Goal: Information Seeking & Learning: Learn about a topic

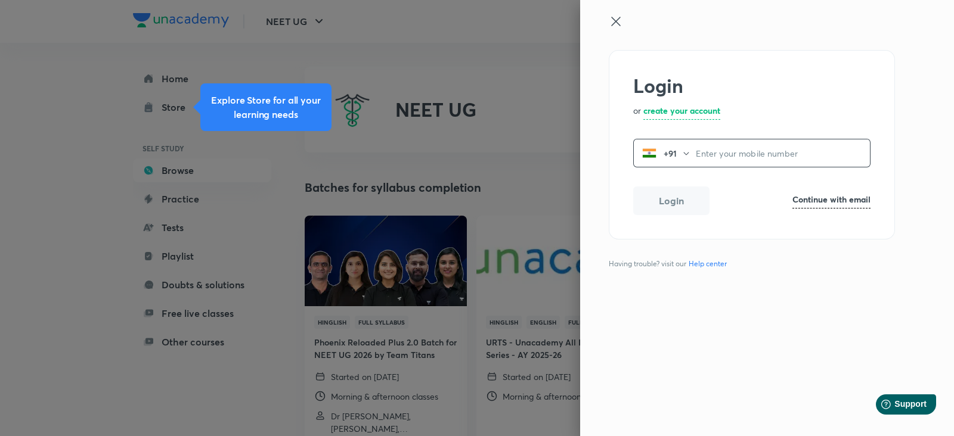
click at [713, 150] on input "tel" at bounding box center [783, 153] width 174 height 24
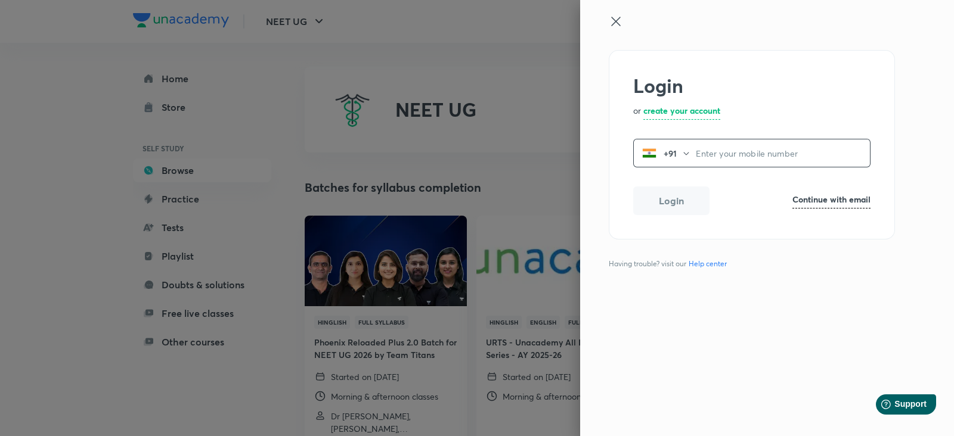
click at [785, 153] on input "tel" at bounding box center [783, 153] width 174 height 24
paste input "7006053239"
type input "7006053239"
click at [704, 207] on button "Login" at bounding box center [671, 199] width 76 height 29
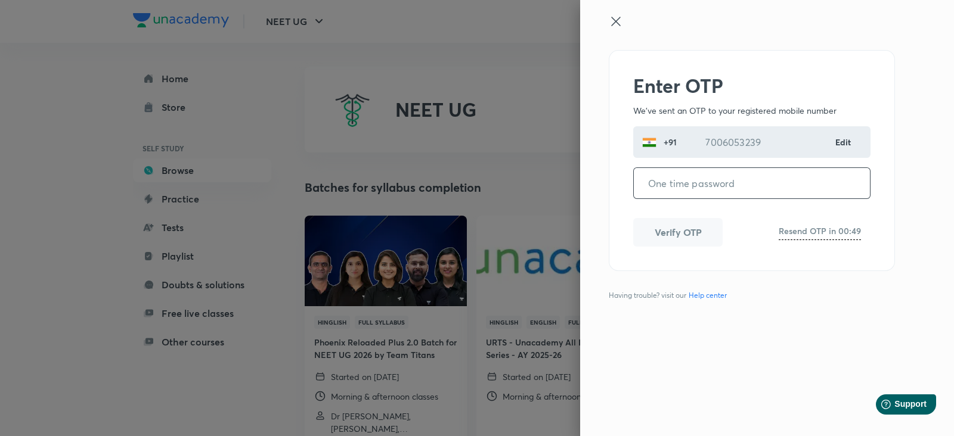
click at [724, 178] on input "tel" at bounding box center [752, 183] width 236 height 30
click at [676, 191] on input "tel" at bounding box center [752, 183] width 236 height 30
click at [712, 187] on input "tel" at bounding box center [752, 183] width 236 height 30
paste input "896889"
type input "896889"
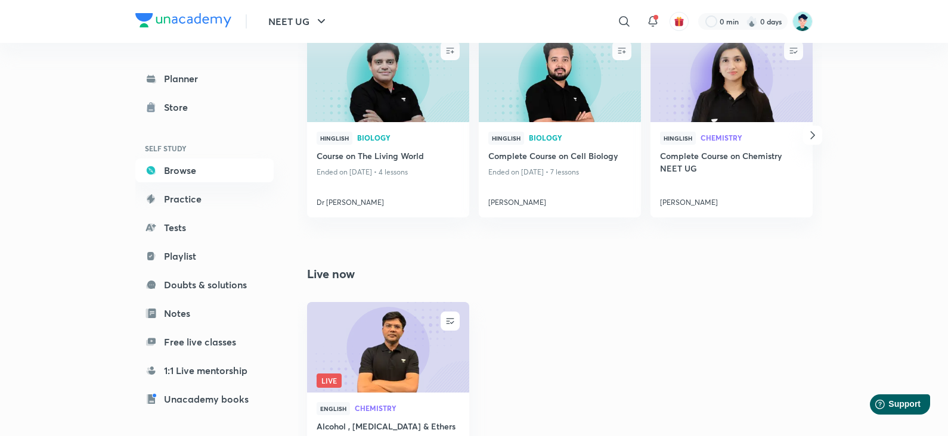
scroll to position [554, 0]
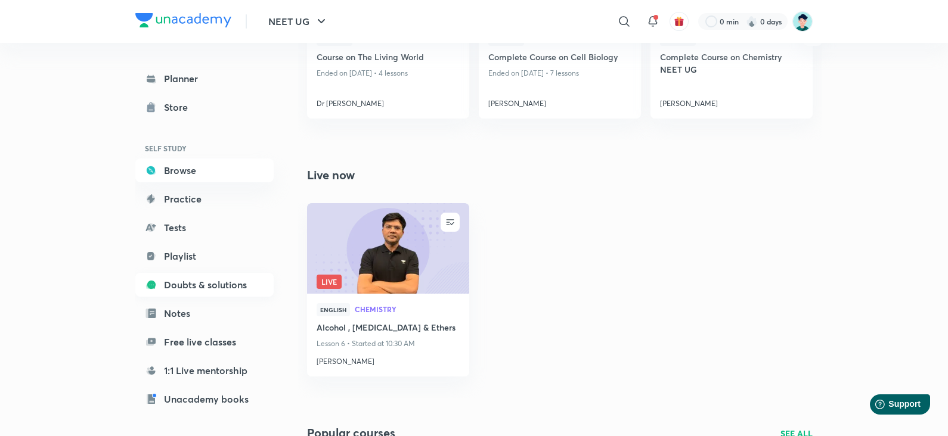
click at [202, 294] on link "Doubts & solutions" at bounding box center [204, 285] width 138 height 24
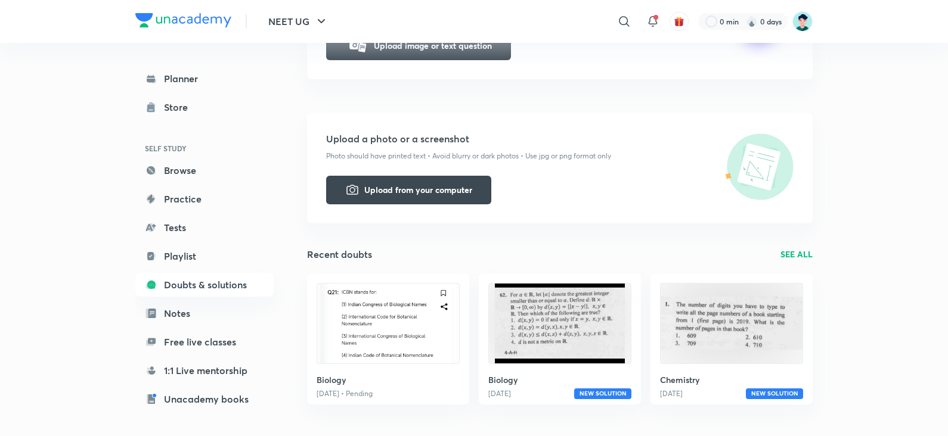
click at [27, 218] on div "NEET UG ​ 0 min 0 days Planner Store SELF STUDY Browse Practice Tests Playlist …" at bounding box center [474, 390] width 948 height 1286
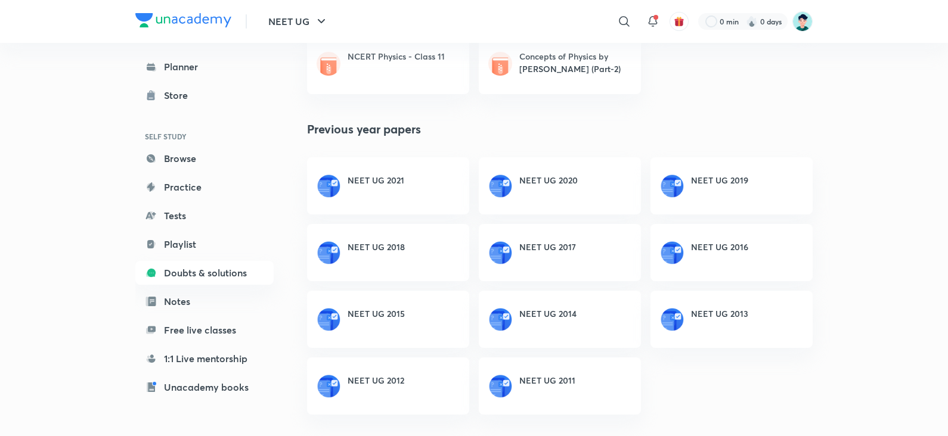
scroll to position [653, 0]
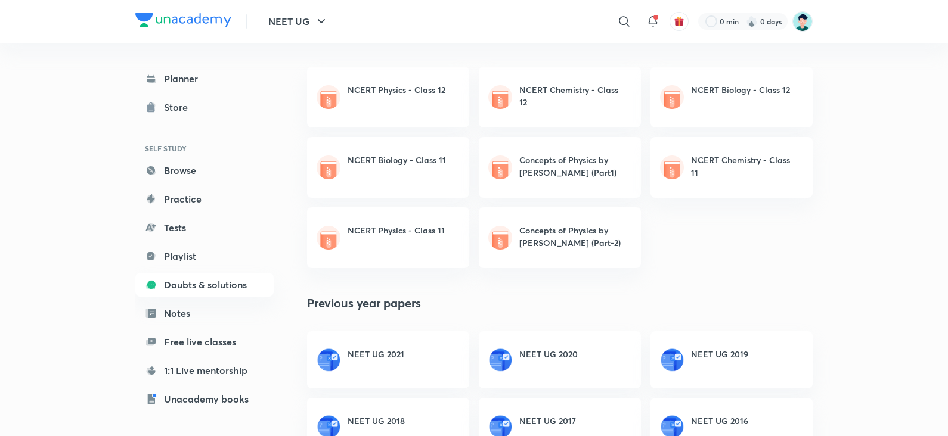
scroll to position [745, 0]
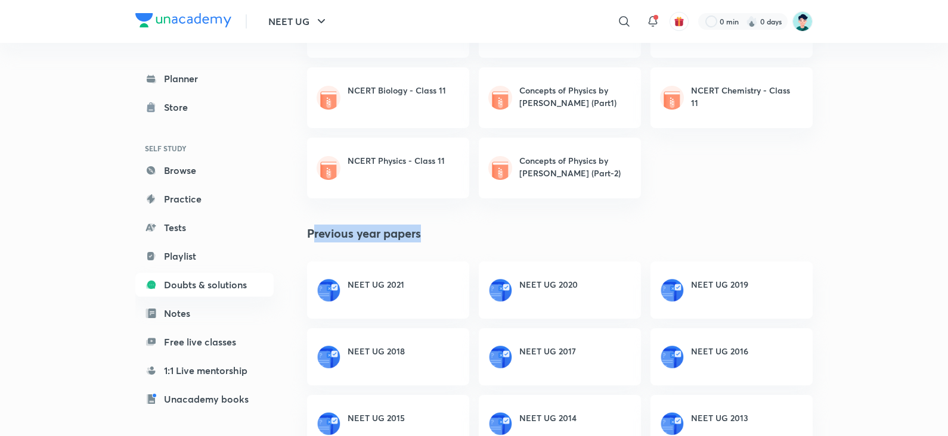
drag, startPoint x: 439, startPoint y: 238, endPoint x: 313, endPoint y: 241, distance: 125.8
click at [313, 241] on h4 "Previous year papers" at bounding box center [559, 234] width 505 height 18
click at [605, 225] on h4 "Previous year papers" at bounding box center [559, 234] width 505 height 18
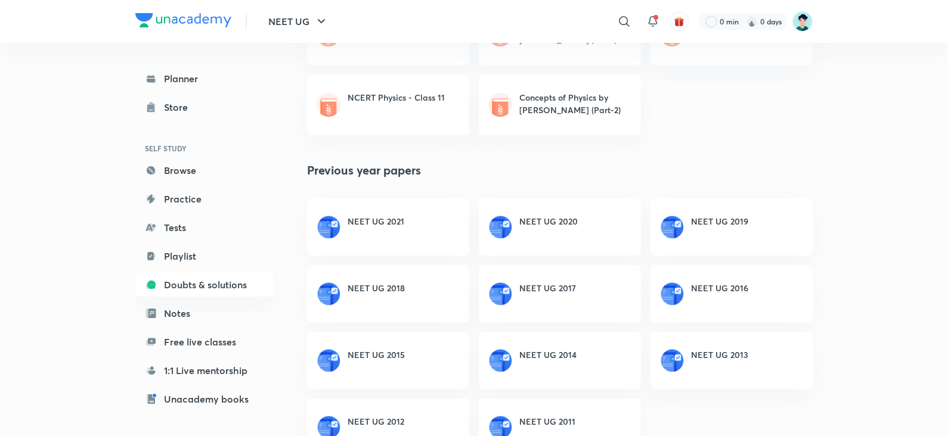
scroll to position [849, 0]
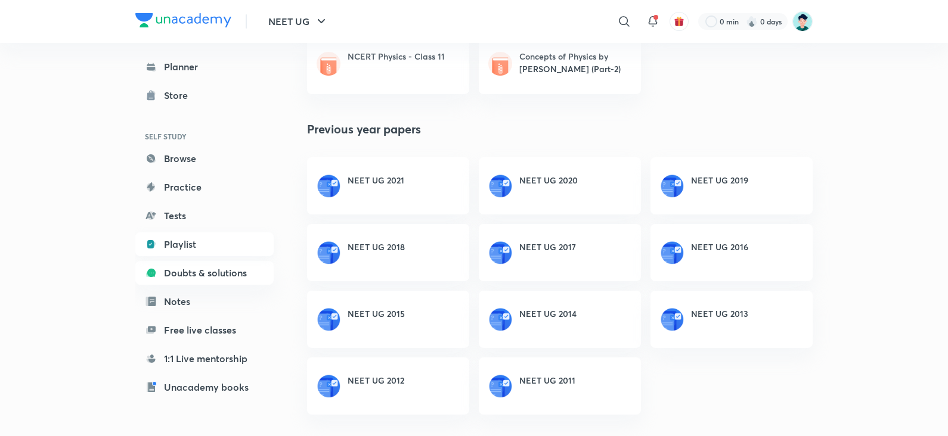
click at [219, 248] on link "Playlist" at bounding box center [204, 244] width 138 height 24
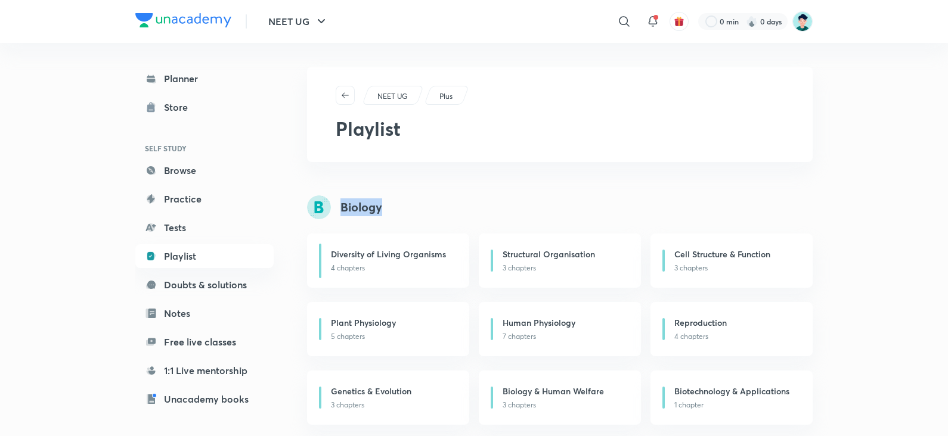
drag, startPoint x: 336, startPoint y: 213, endPoint x: 629, endPoint y: 219, distance: 293.9
click at [629, 219] on div "Biology" at bounding box center [569, 207] width 524 height 24
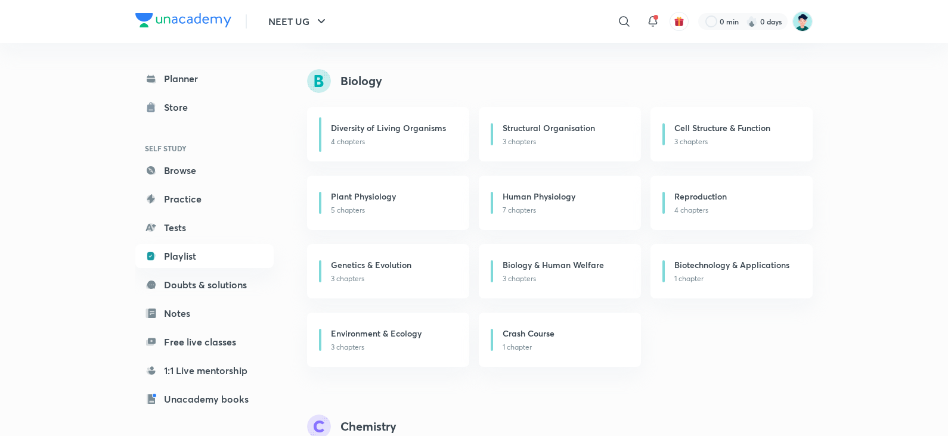
scroll to position [74, 0]
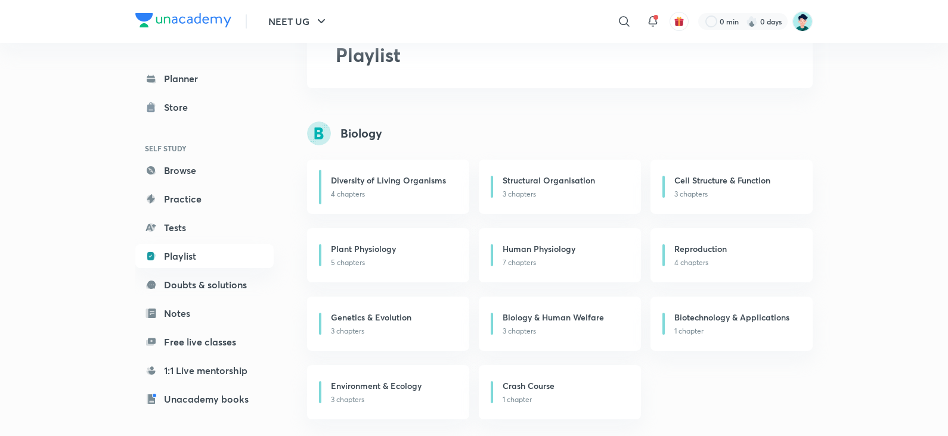
click at [86, 262] on div "NEET UG ​ 0 min 0 days Planner Store SELF STUDY Browse Practice Tests Playlist …" at bounding box center [474, 426] width 948 height 1001
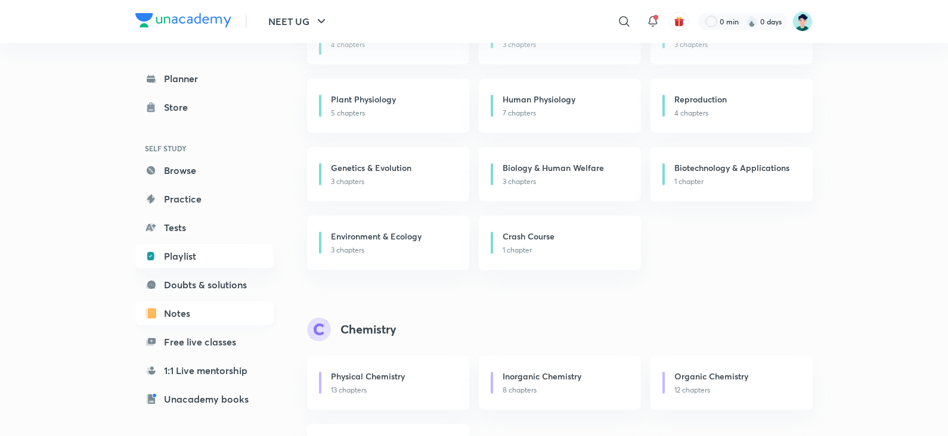
scroll to position [100, 0]
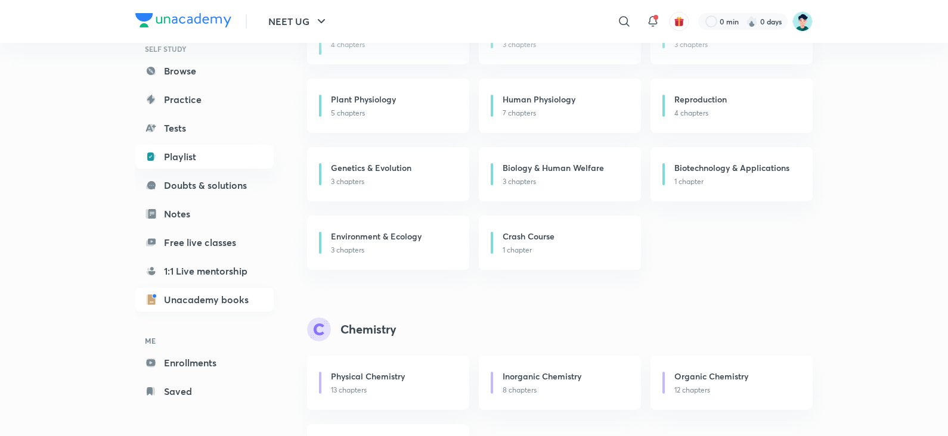
click at [187, 306] on link "Unacademy books" at bounding box center [204, 300] width 138 height 24
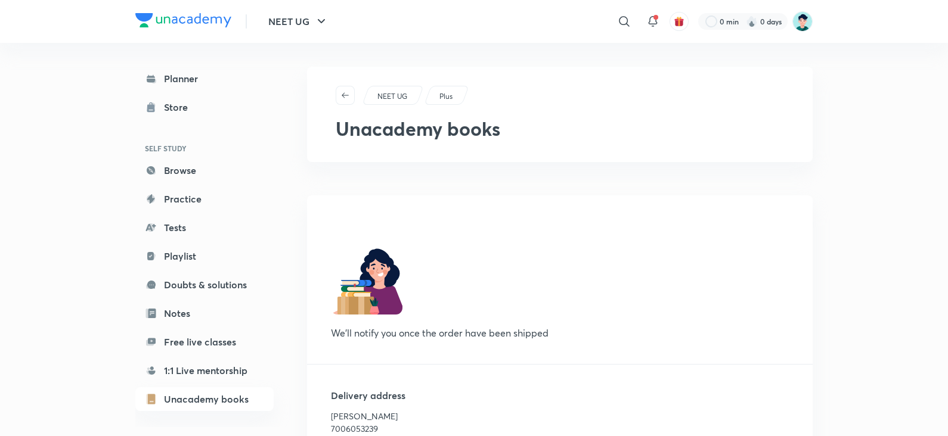
click at [67, 207] on div "NEET UG ​ 0 min 0 days Planner Store SELF STUDY Browse Practice Tests Playlist …" at bounding box center [474, 266] width 948 height 532
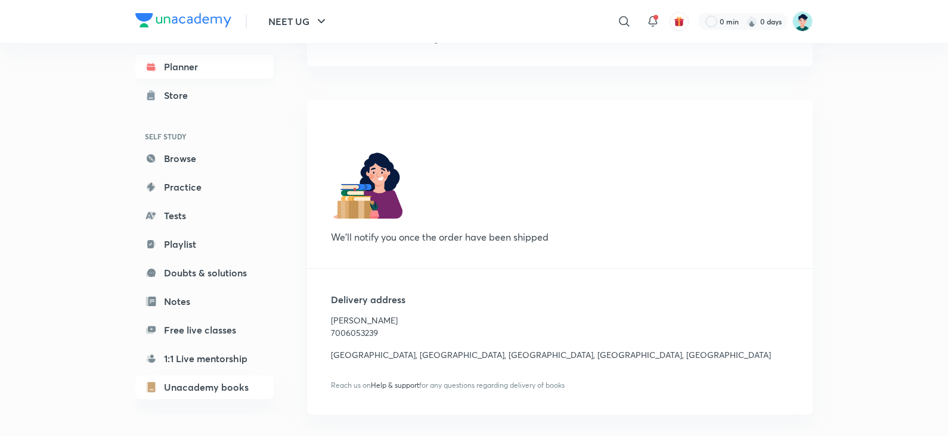
click at [200, 70] on link "Planner" at bounding box center [204, 67] width 138 height 24
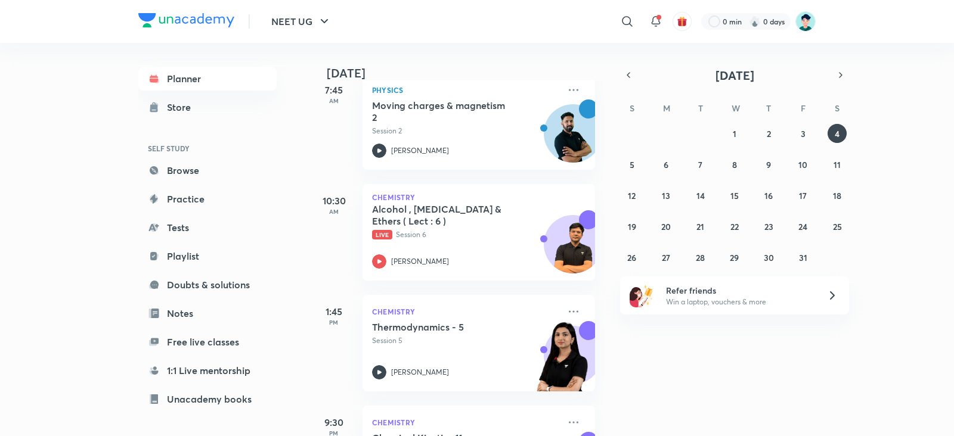
click at [101, 213] on div "NEET UG ​ 0 min 0 days Planner Store SELF STUDY Browse Practice Tests Playlist …" at bounding box center [477, 218] width 954 height 436
click at [63, 230] on div "NEET UG ​ 0 min 0 days Planner Store SELF STUDY Browse Practice Tests Playlist …" at bounding box center [477, 218] width 954 height 436
click at [172, 310] on link "Notes" at bounding box center [207, 314] width 138 height 24
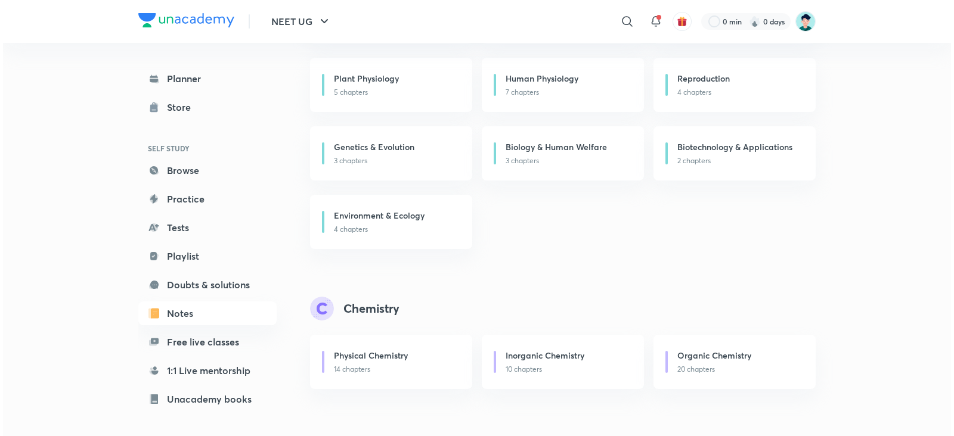
scroll to position [1180, 0]
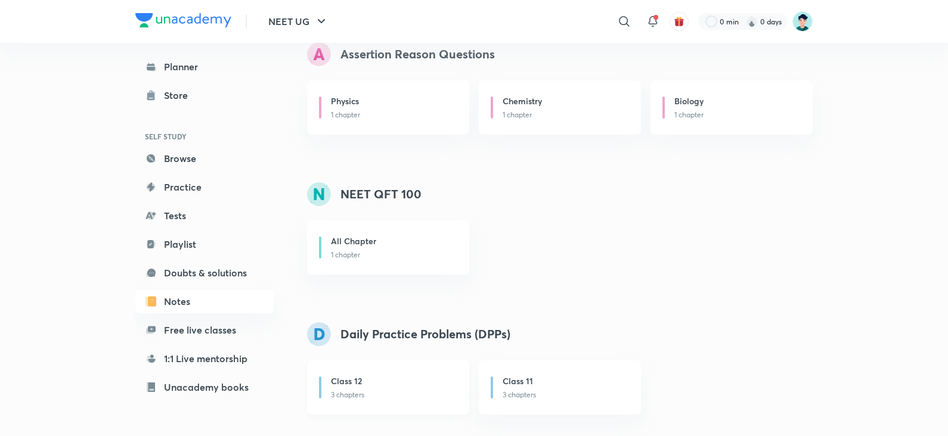
click at [359, 392] on p "3 chapters" at bounding box center [393, 395] width 124 height 11
click at [304, 28] on button "NEET UG" at bounding box center [298, 22] width 74 height 24
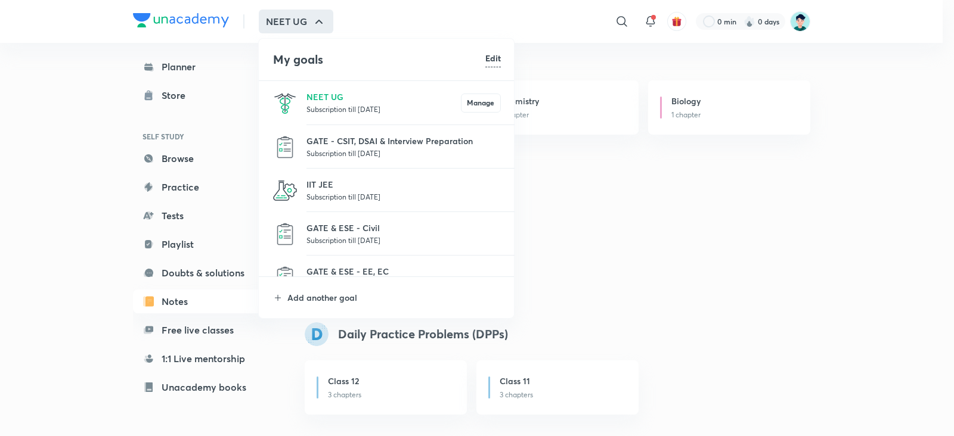
click at [304, 28] on div at bounding box center [477, 218] width 954 height 436
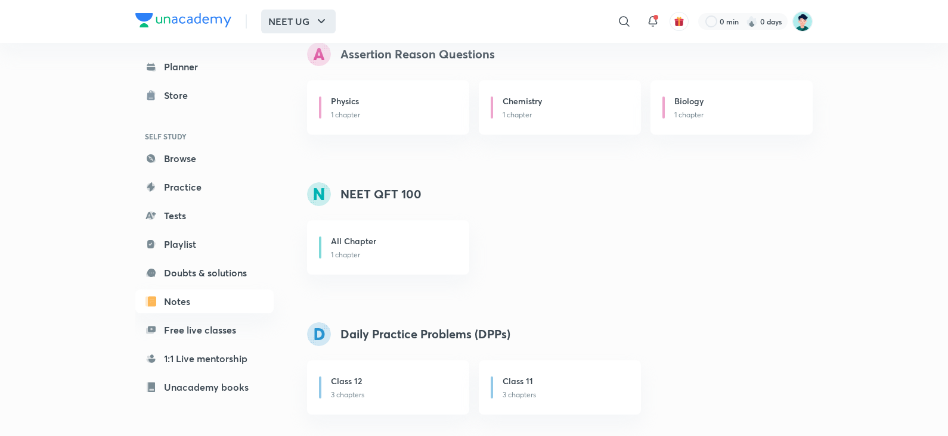
click at [280, 26] on button "NEET UG" at bounding box center [298, 22] width 74 height 24
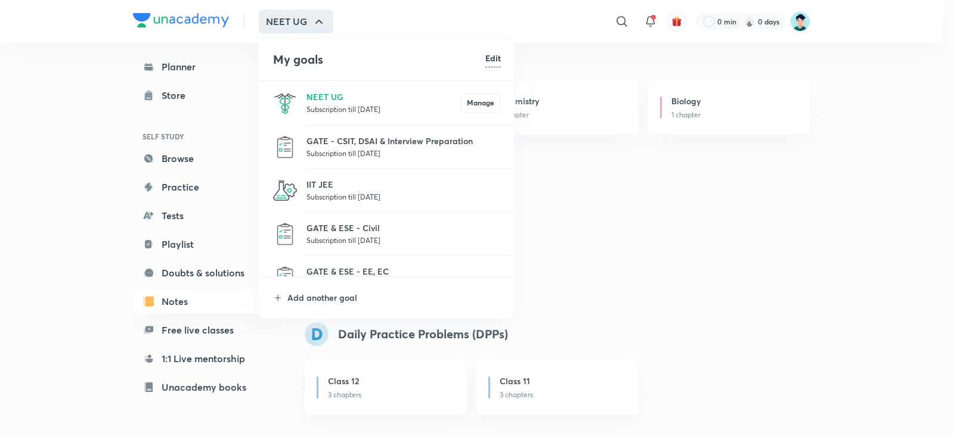
click at [319, 8] on div at bounding box center [477, 218] width 954 height 436
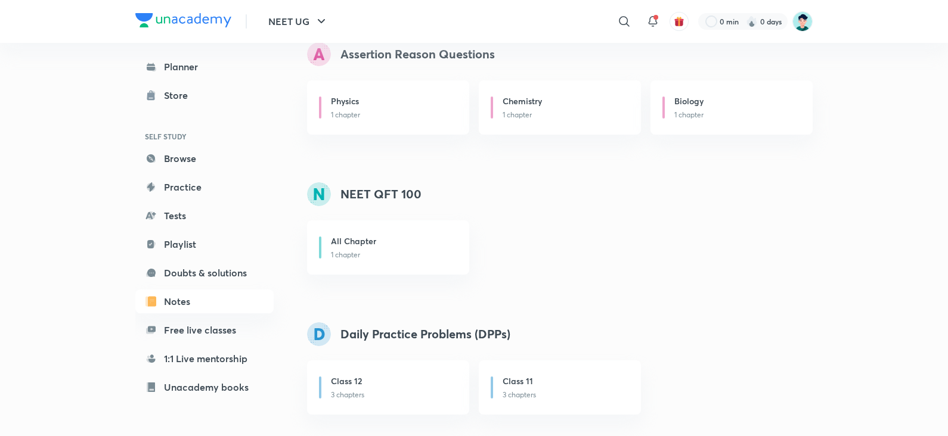
click at [318, 22] on icon "button" at bounding box center [321, 21] width 14 height 14
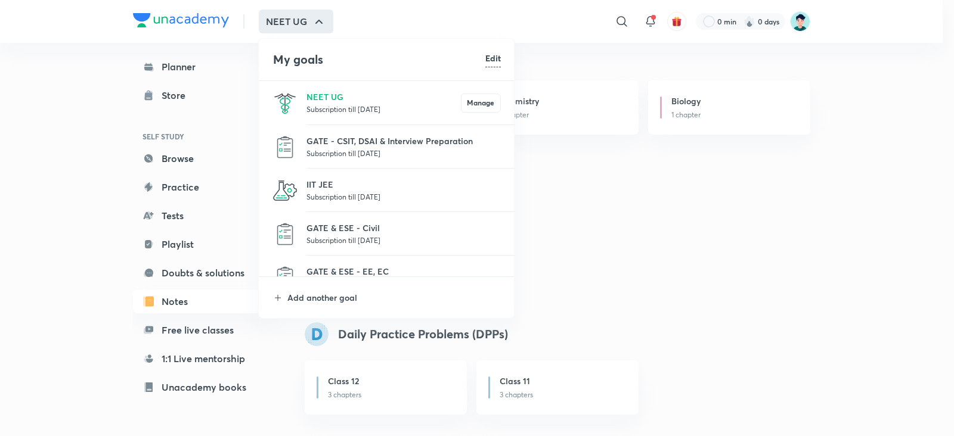
click at [303, 22] on div at bounding box center [477, 218] width 954 height 436
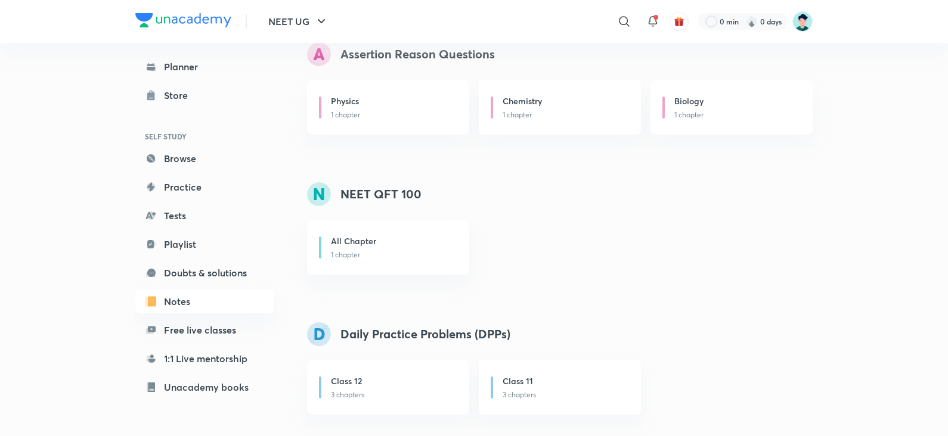
click at [303, 22] on button "NEET UG" at bounding box center [298, 22] width 74 height 24
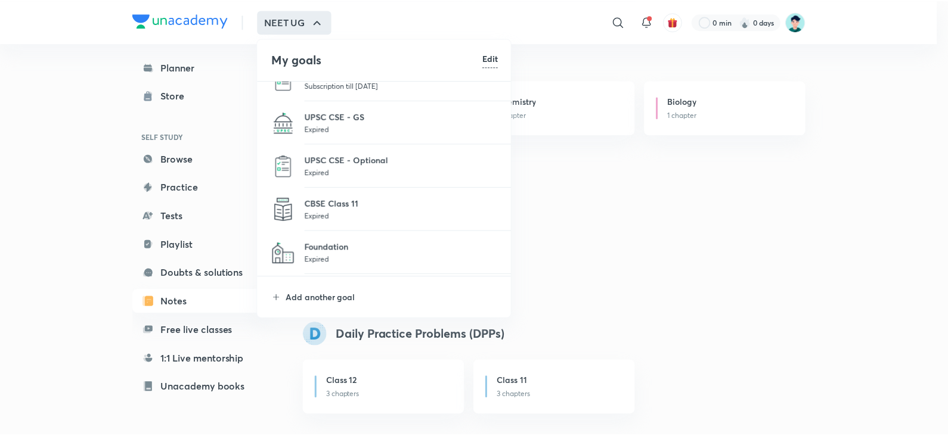
scroll to position [148, 0]
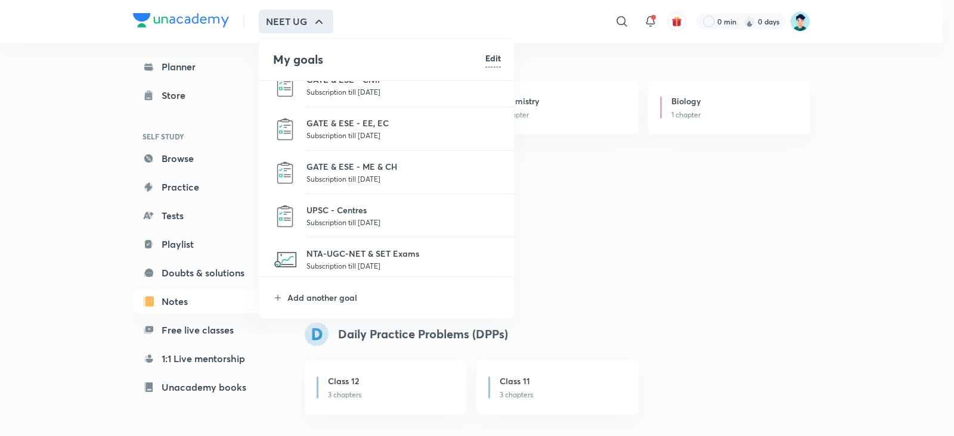
click at [825, 138] on div at bounding box center [477, 218] width 954 height 436
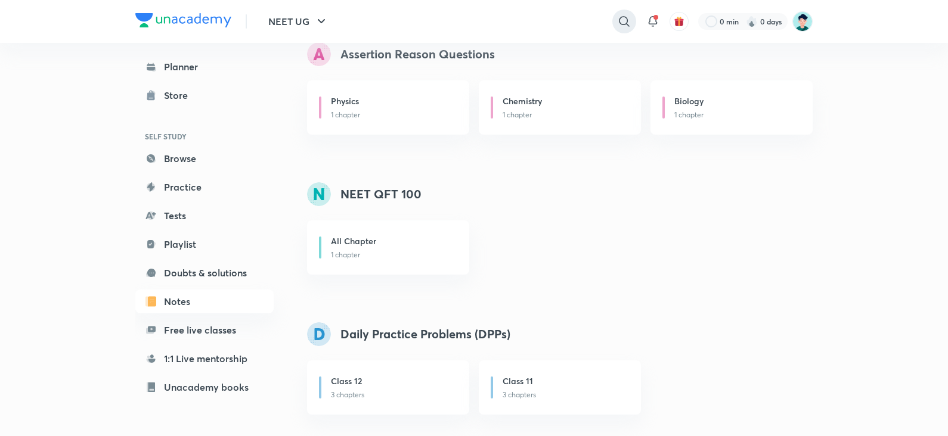
click at [618, 19] on icon at bounding box center [624, 21] width 14 height 14
type input "seep pahuja"
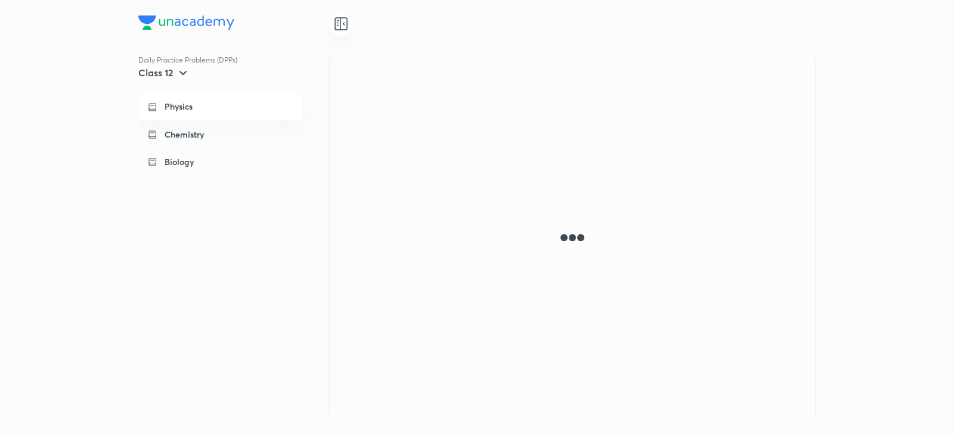
click at [180, 68] on icon at bounding box center [183, 73] width 14 height 14
click at [70, 199] on div at bounding box center [477, 218] width 954 height 436
click at [178, 134] on p "Class 11" at bounding box center [163, 138] width 30 height 11
click at [185, 152] on div "Daily Practice Problems (DPPs) Class 12 Physics Chemistry Biology" at bounding box center [233, 237] width 191 height 365
click at [207, 24] on img at bounding box center [186, 22] width 96 height 14
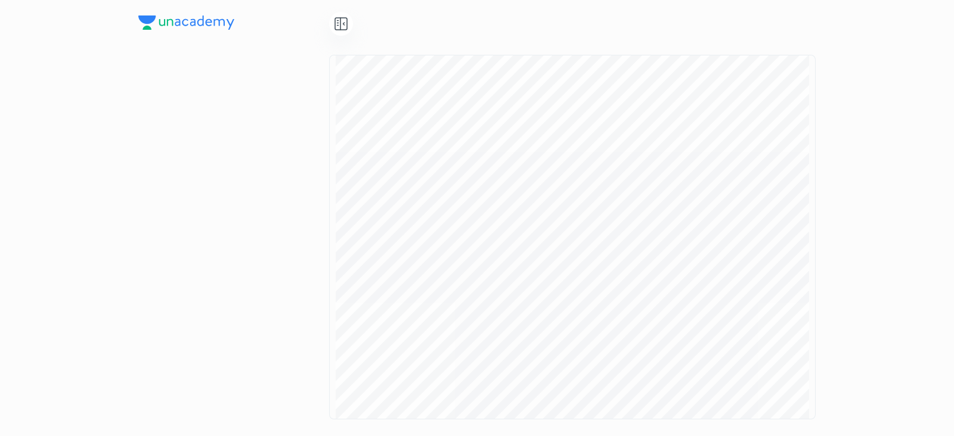
click at [175, 26] on img at bounding box center [186, 22] width 96 height 14
click at [173, 10] on div at bounding box center [476, 24] width 677 height 48
click at [174, 75] on div "Class 12" at bounding box center [164, 73] width 52 height 14
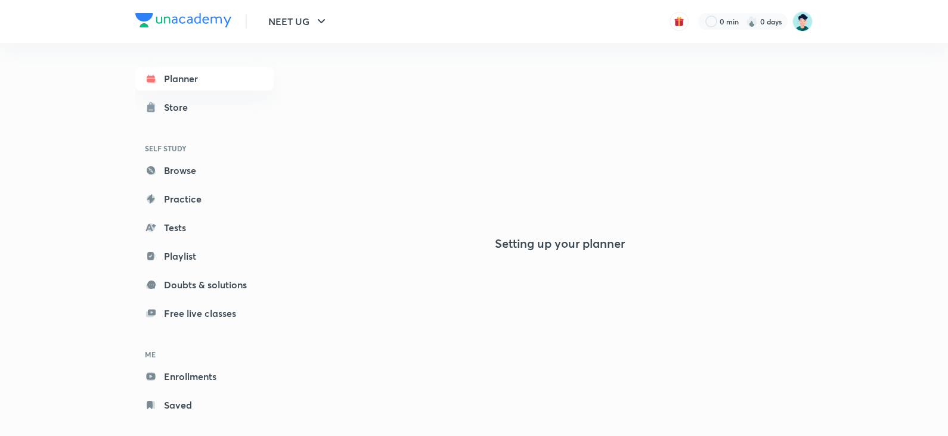
click at [184, 15] on img at bounding box center [183, 20] width 96 height 14
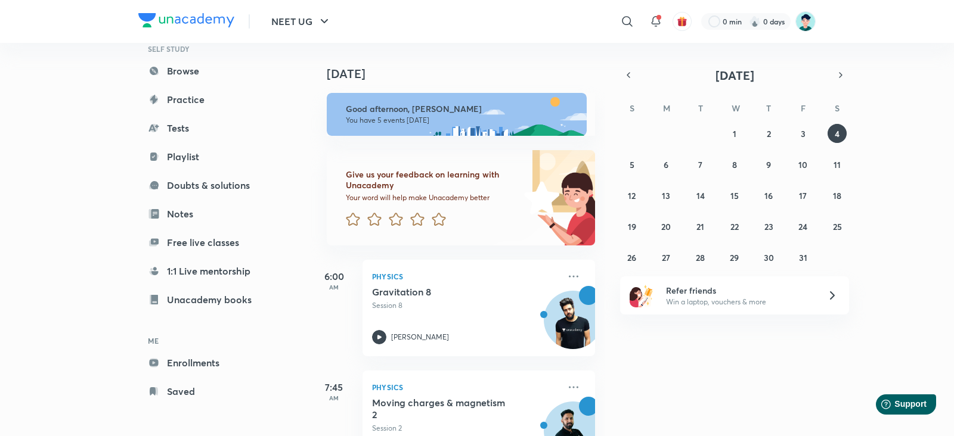
click at [62, 240] on div "NEET UG ​ 0 min 0 days Planner Store SELF STUDY Browse Practice Tests Playlist …" at bounding box center [477, 218] width 954 height 436
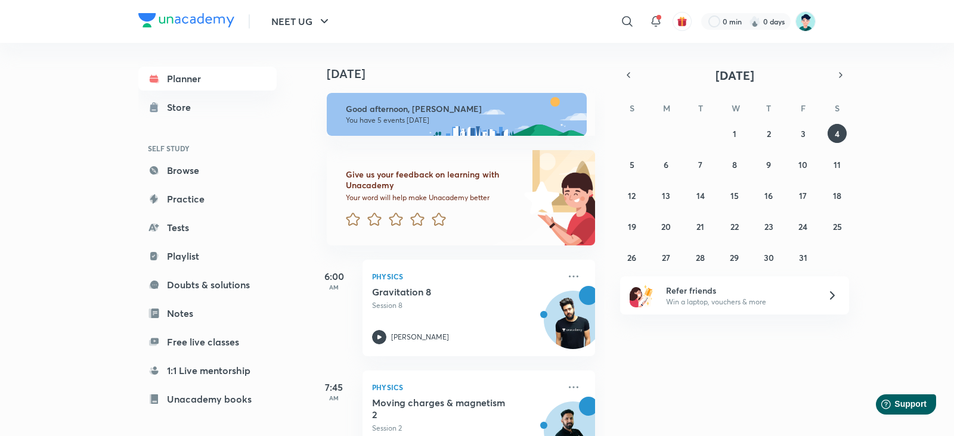
click at [55, 204] on div "NEET UG ​ 0 min 0 days Planner Store SELF STUDY Browse Practice Tests Playlist …" at bounding box center [477, 218] width 954 height 436
